Goal: Transaction & Acquisition: Obtain resource

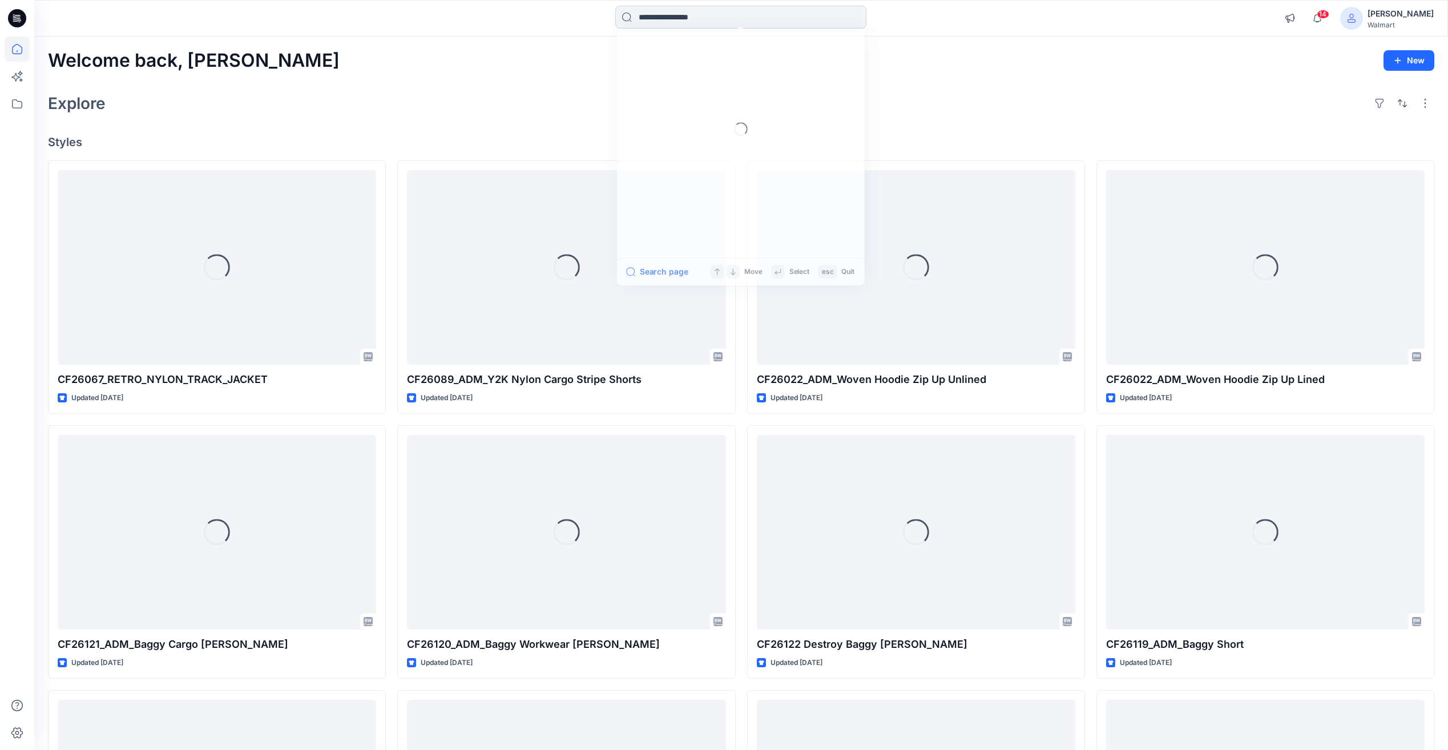
click at [674, 18] on input at bounding box center [740, 17] width 251 height 23
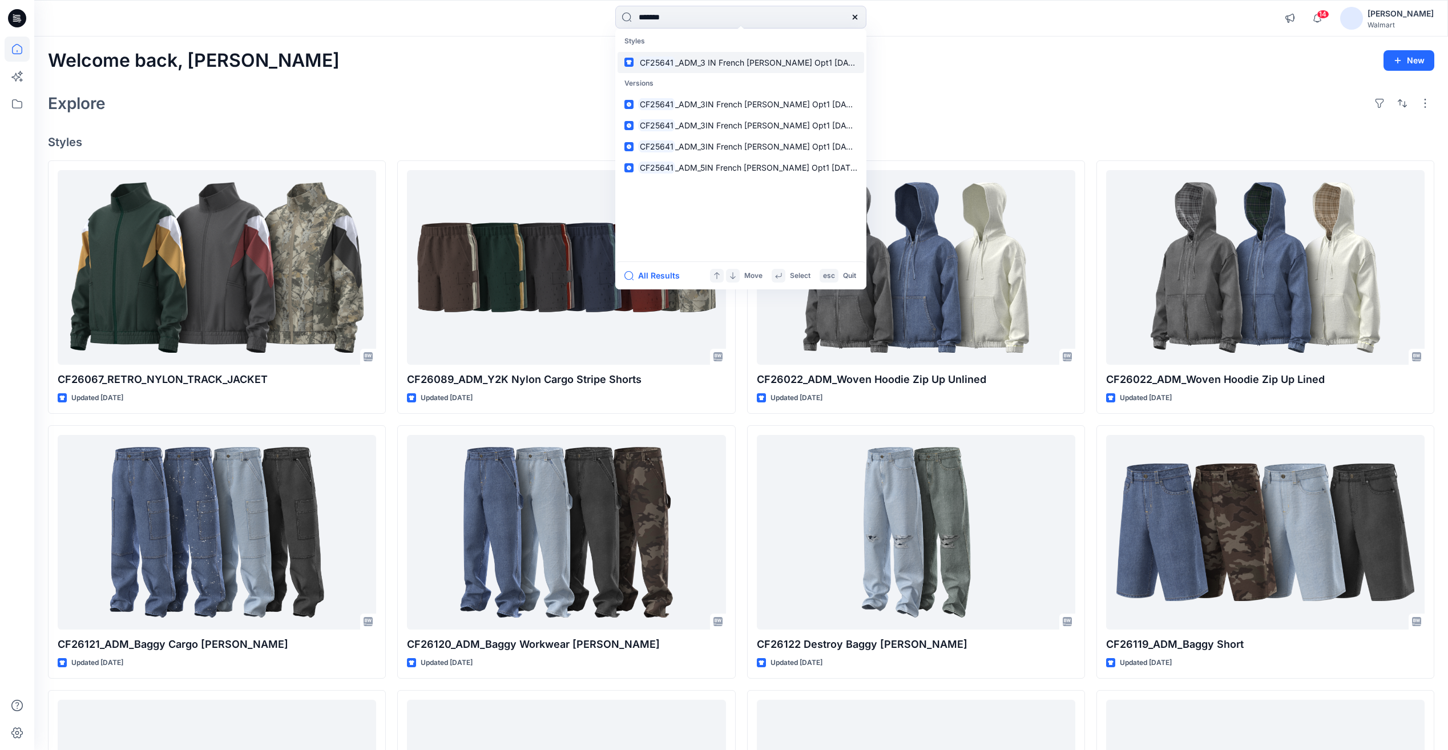
type input "*******"
click at [717, 67] on span "_ADM_3 IN French [PERSON_NAME] Opt1 [DATE]" at bounding box center [767, 63] width 185 height 10
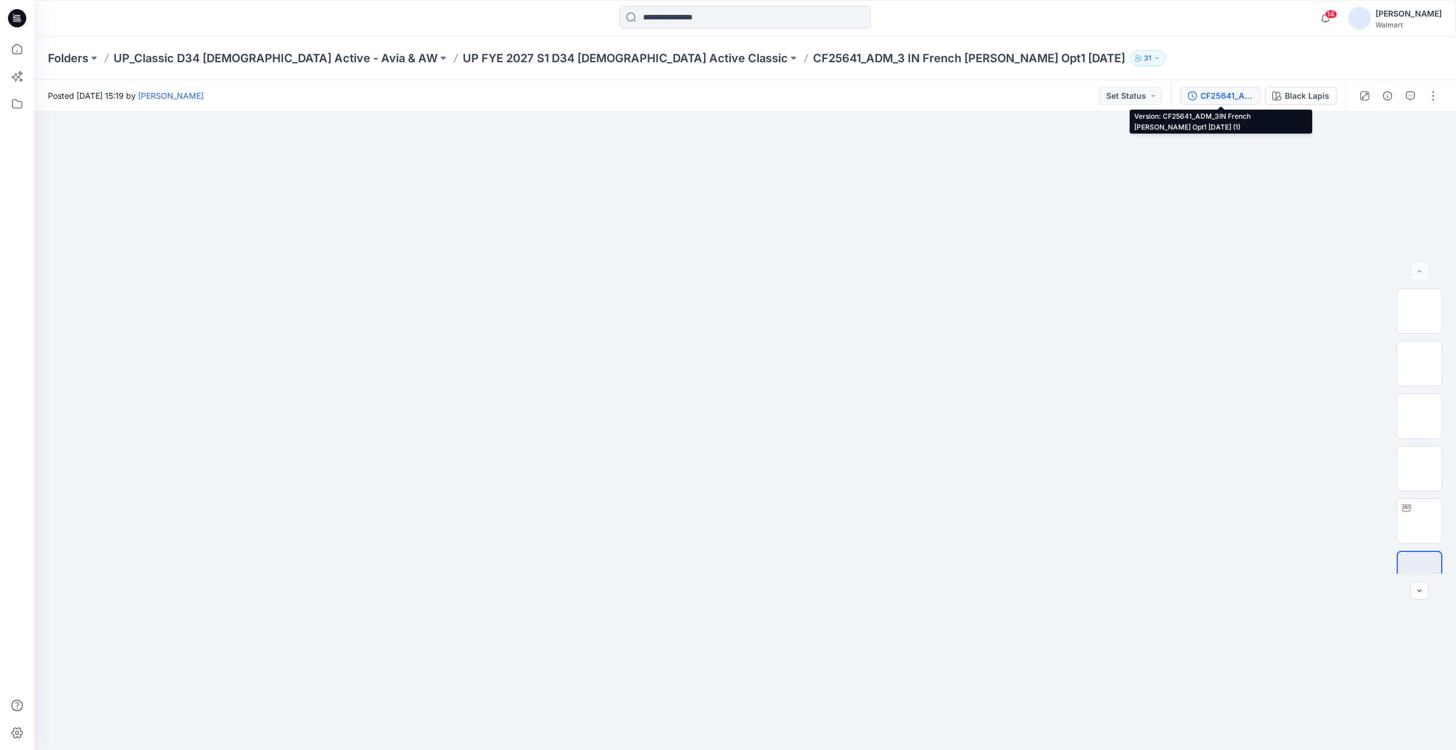
click at [1237, 99] on div "CF25641_ADM_3IN French [PERSON_NAME] Opt1 [DATE] (1)" at bounding box center [1227, 96] width 53 height 13
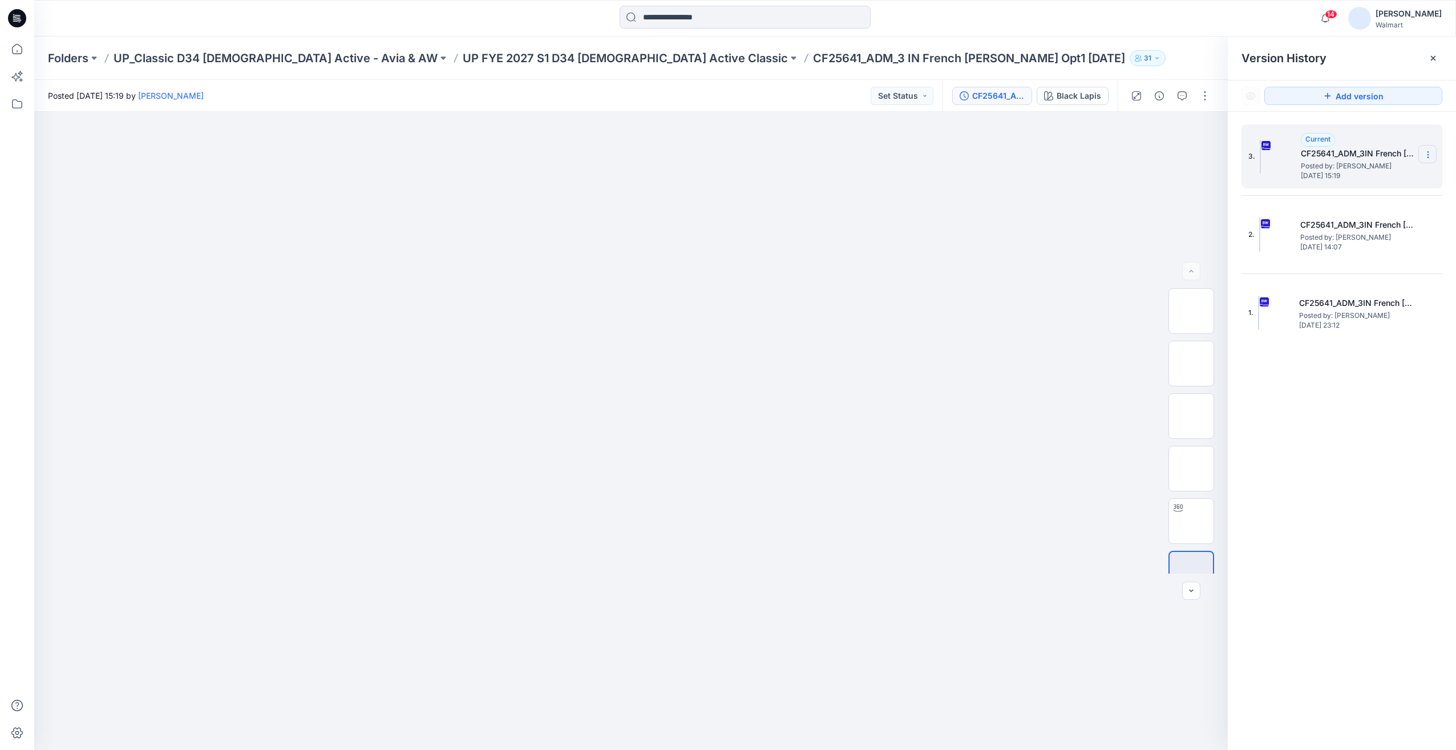
click at [1425, 159] on icon at bounding box center [1428, 154] width 9 height 9
click at [1363, 180] on span "Download Source BW File" at bounding box center [1371, 177] width 96 height 14
click at [699, 23] on input at bounding box center [745, 17] width 251 height 23
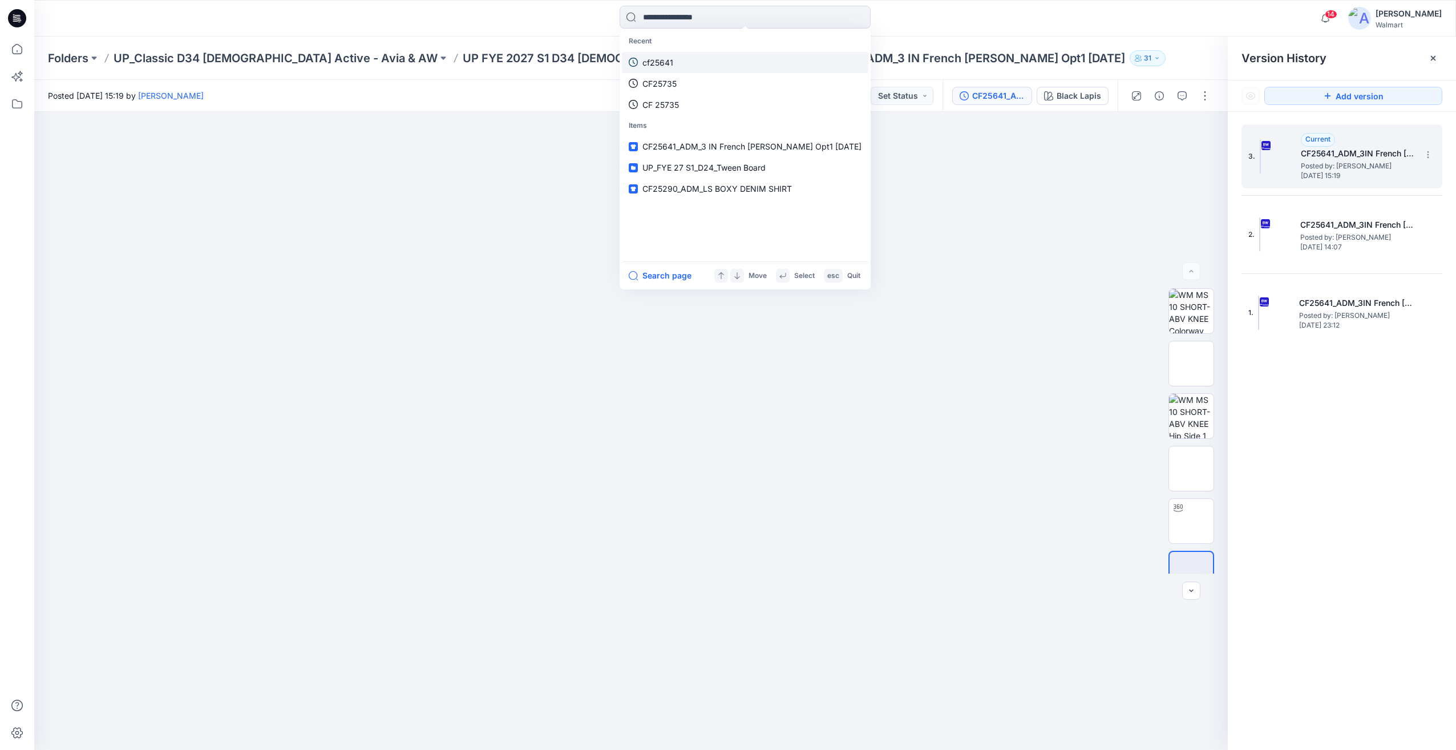
click at [676, 64] on link "cf25641" at bounding box center [745, 62] width 247 height 21
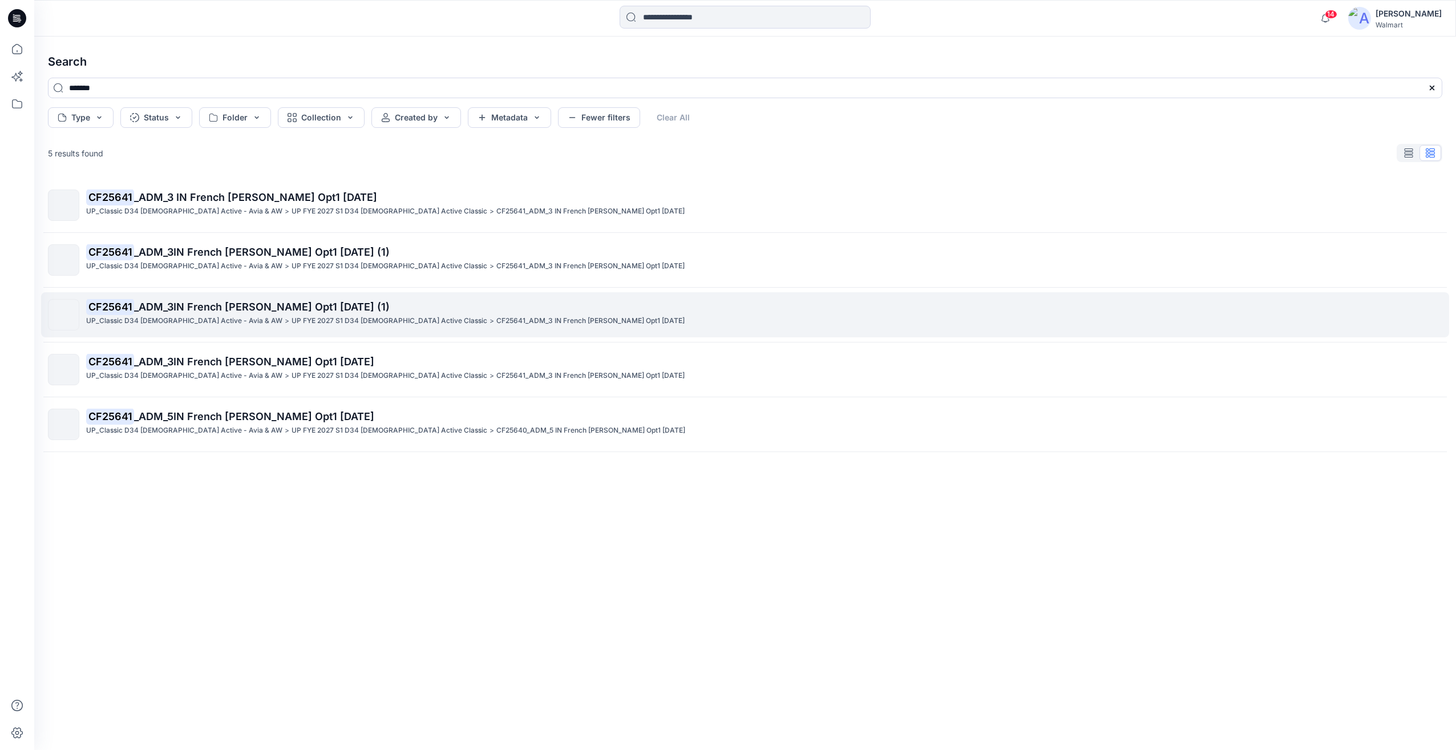
click at [239, 314] on p "CF25641 _ADM_3IN French [PERSON_NAME] Opt1 [DATE] (1)" at bounding box center [764, 307] width 1356 height 16
